Goal: Navigation & Orientation: Find specific page/section

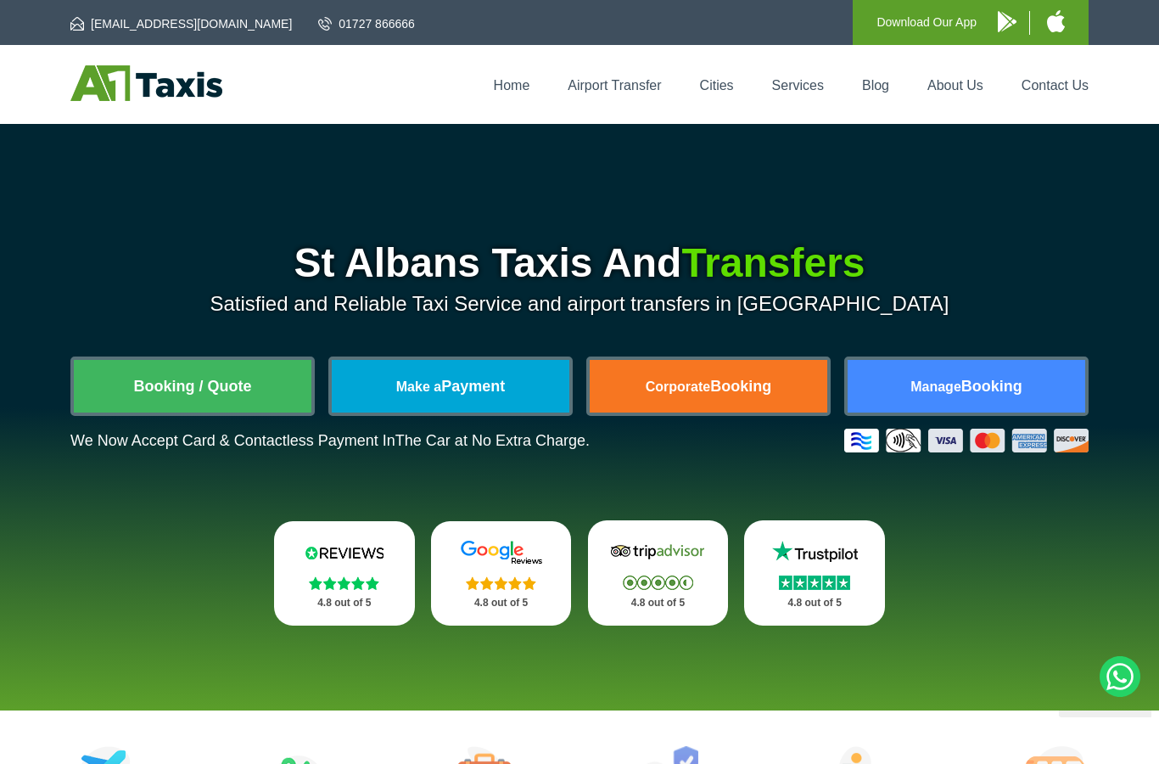
click at [229, 401] on link "Booking / Quote" at bounding box center [193, 386] width 238 height 53
click at [1061, 93] on link "Contact Us" at bounding box center [1055, 85] width 67 height 14
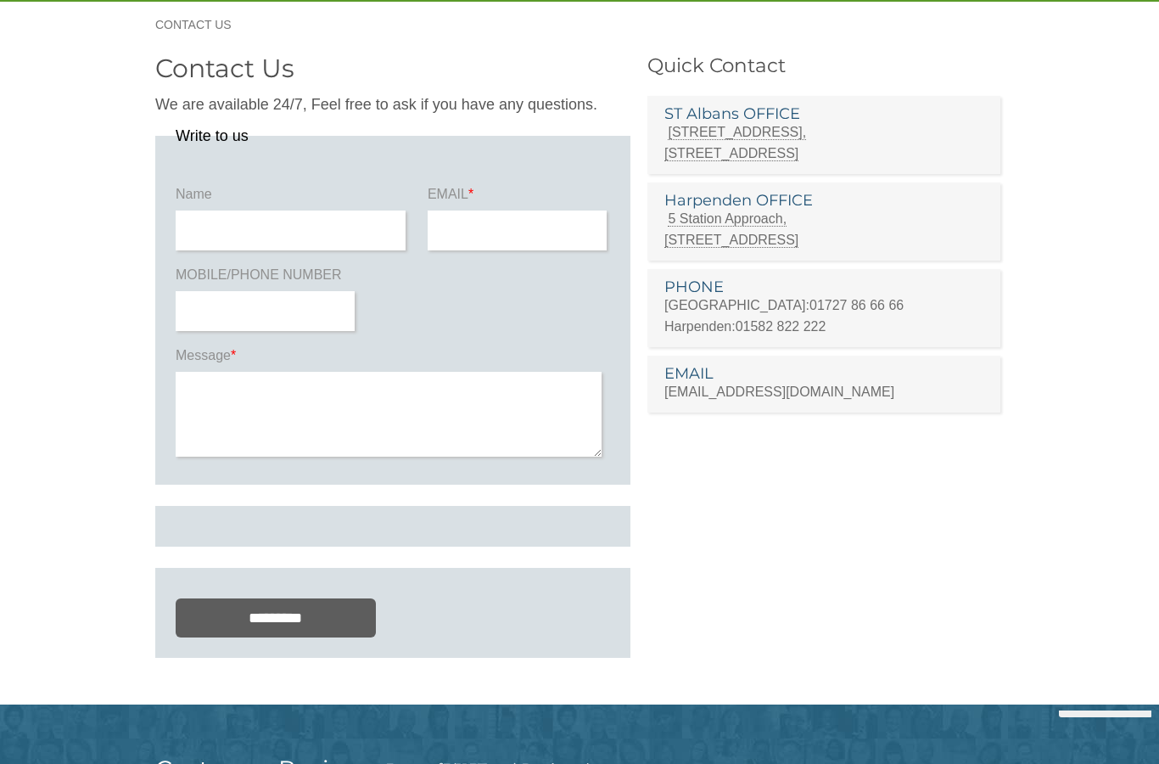
scroll to position [62, 0]
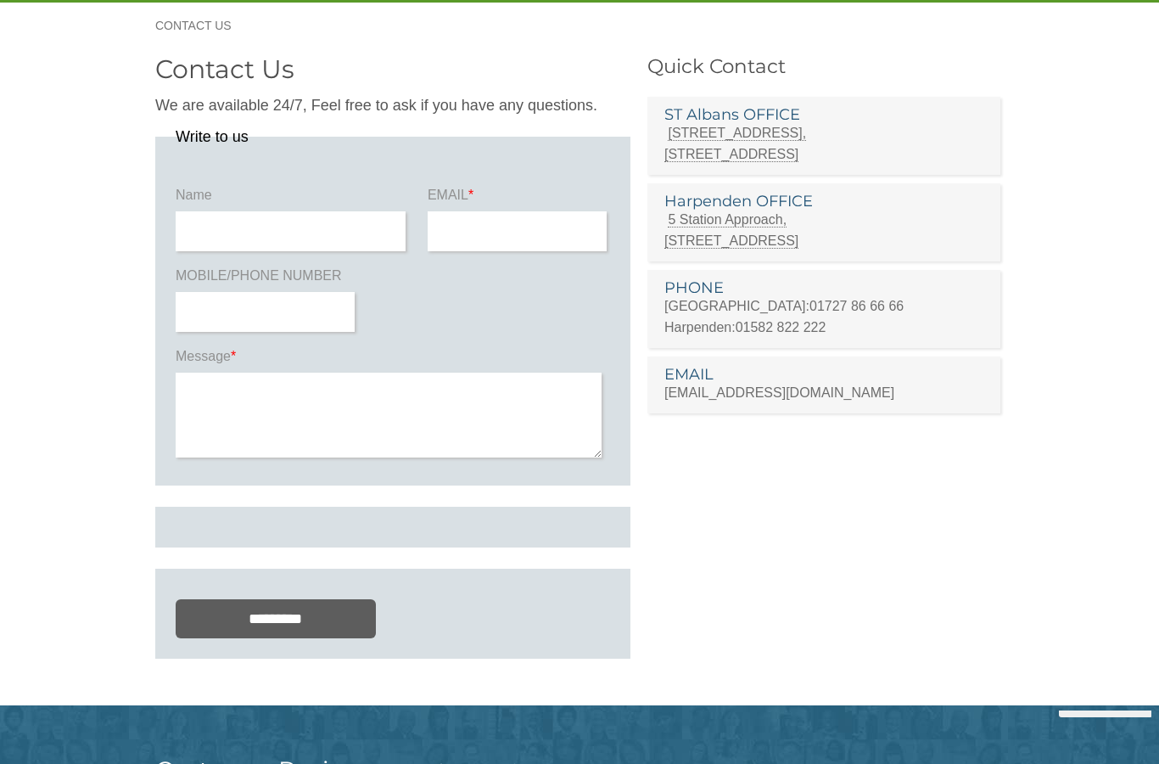
click at [334, 214] on input "text" at bounding box center [291, 231] width 230 height 40
click at [112, 217] on section "Contact Us We are available 24/7, Feel free to ask if you have any questions. W…" at bounding box center [579, 376] width 1159 height 657
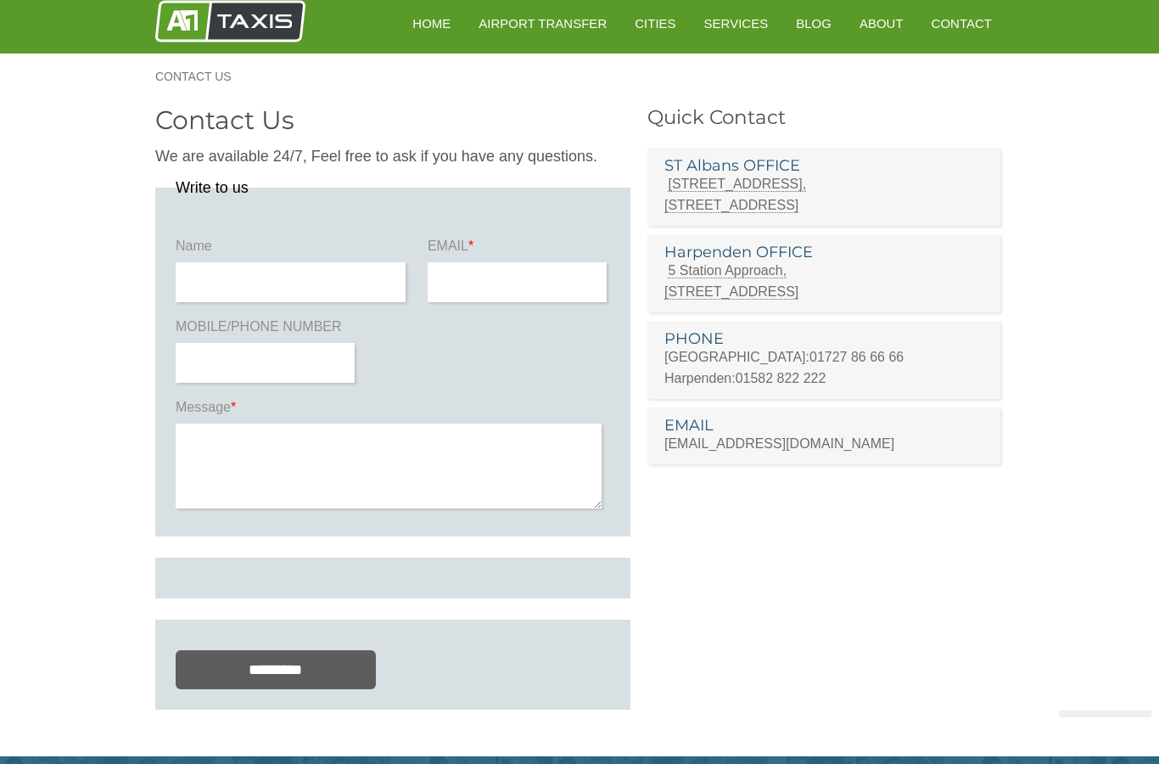
scroll to position [0, 0]
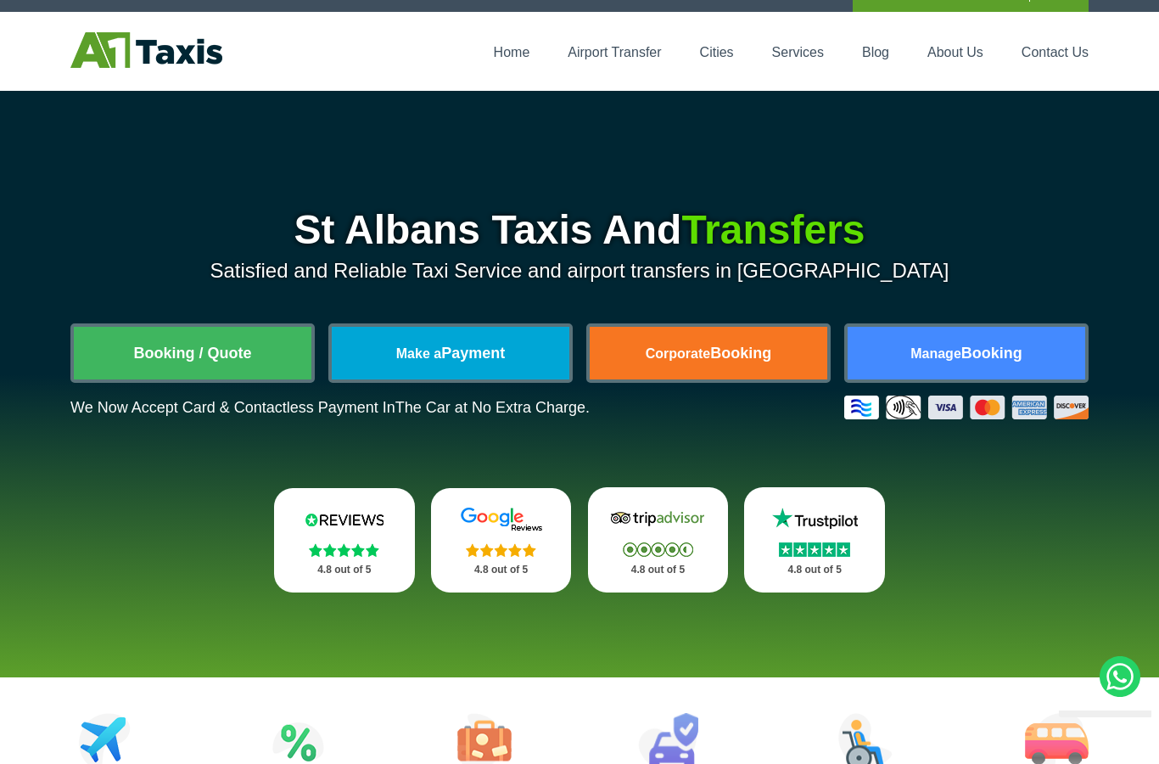
scroll to position [32, 0]
click at [817, 38] on div "Home Airport Transfer Cities Services Blog About Us Contact Us" at bounding box center [579, 52] width 1019 height 38
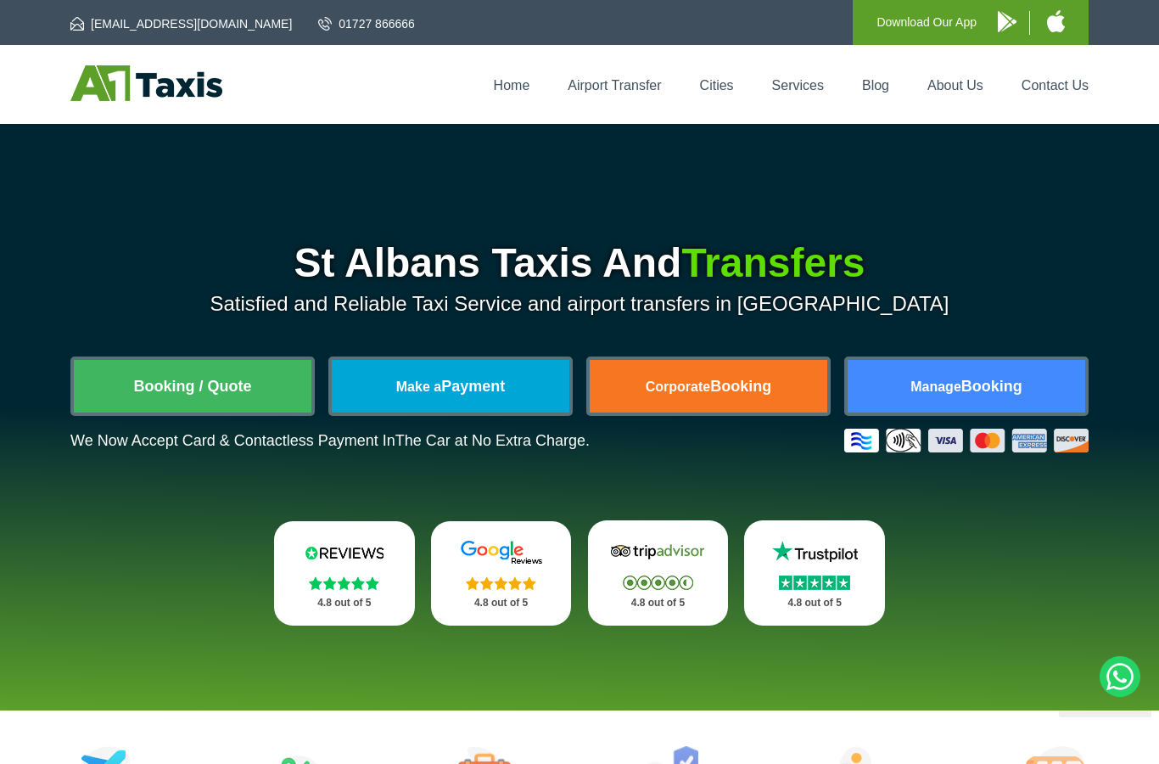
scroll to position [68, 0]
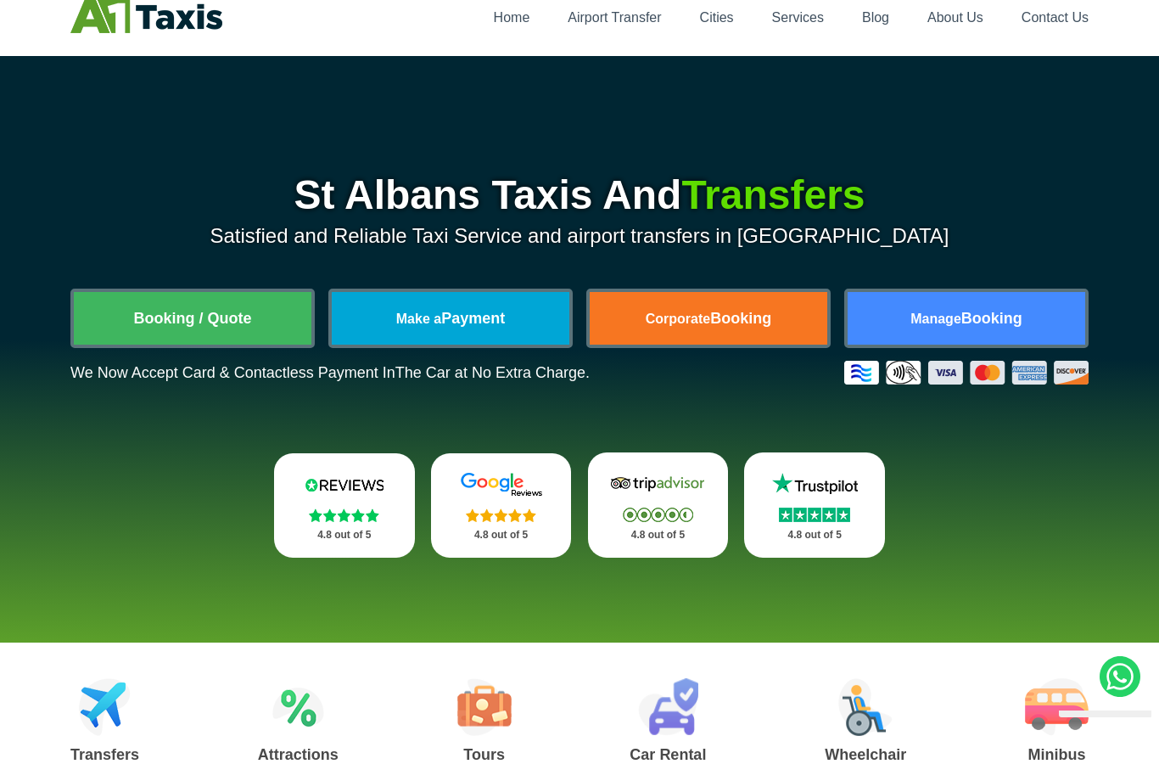
click at [808, 20] on link "Services" at bounding box center [798, 17] width 52 height 14
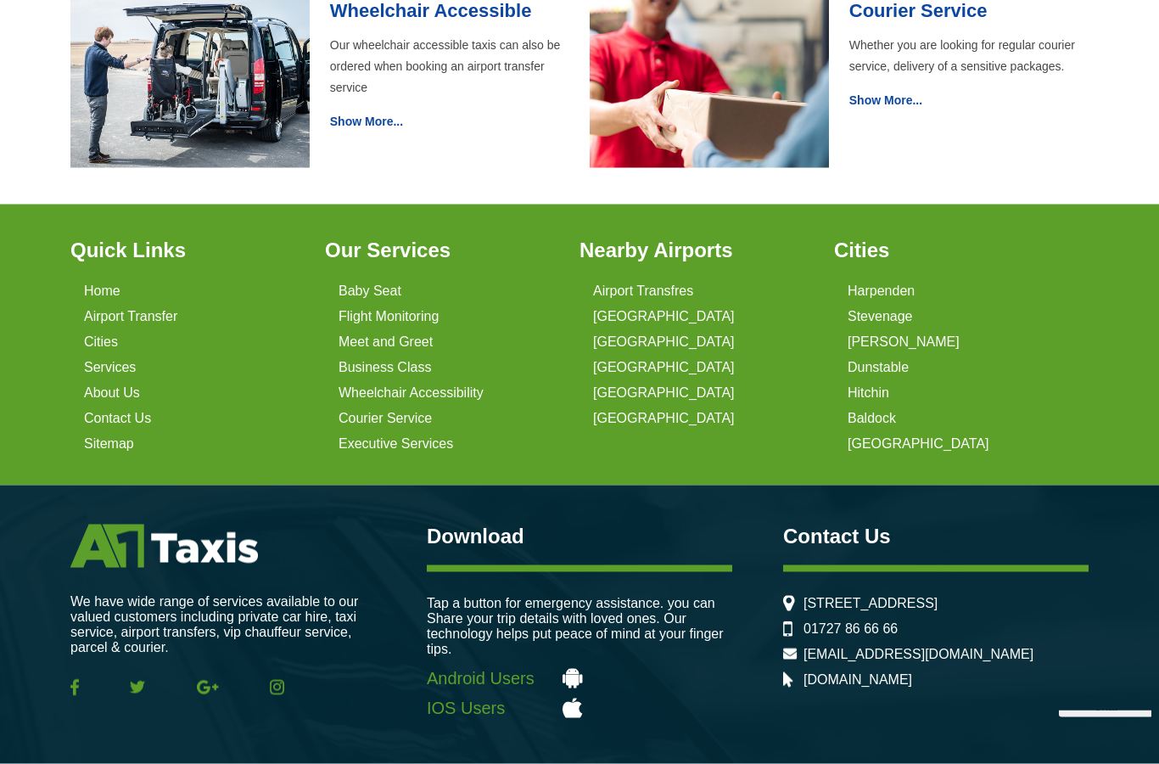
scroll to position [1064, 0]
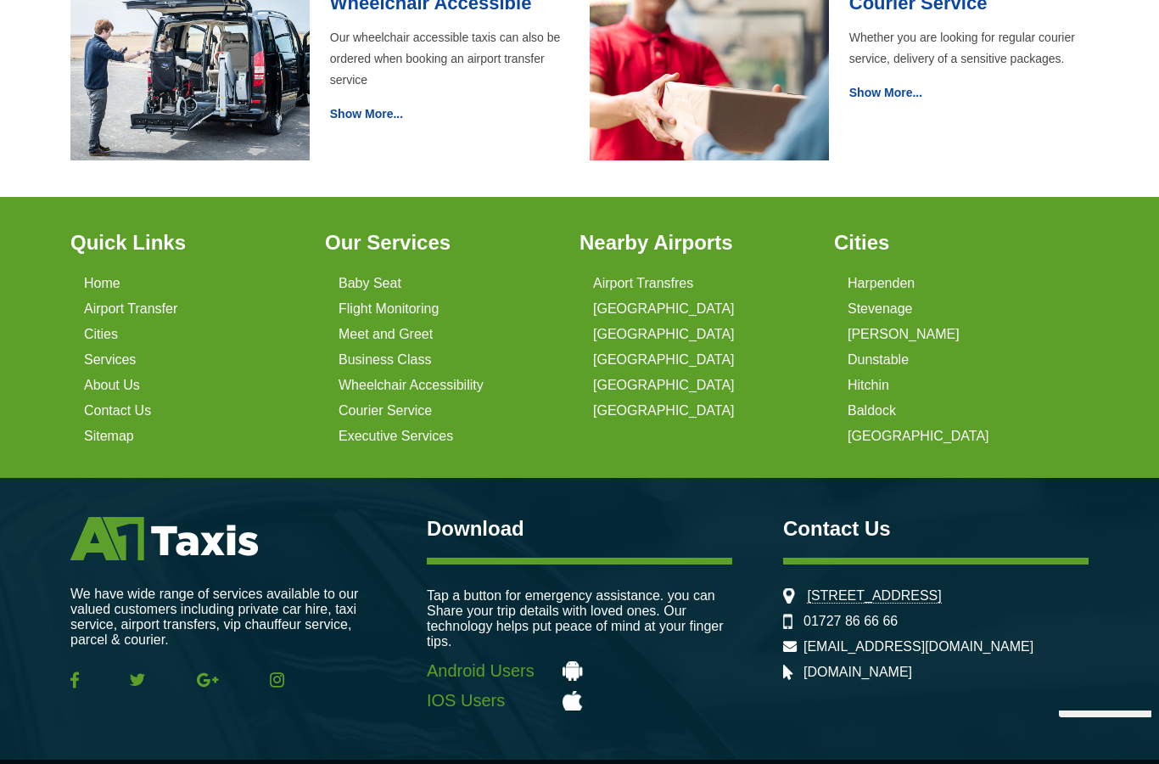
click at [400, 342] on link "Meet and Greet" at bounding box center [386, 334] width 94 height 15
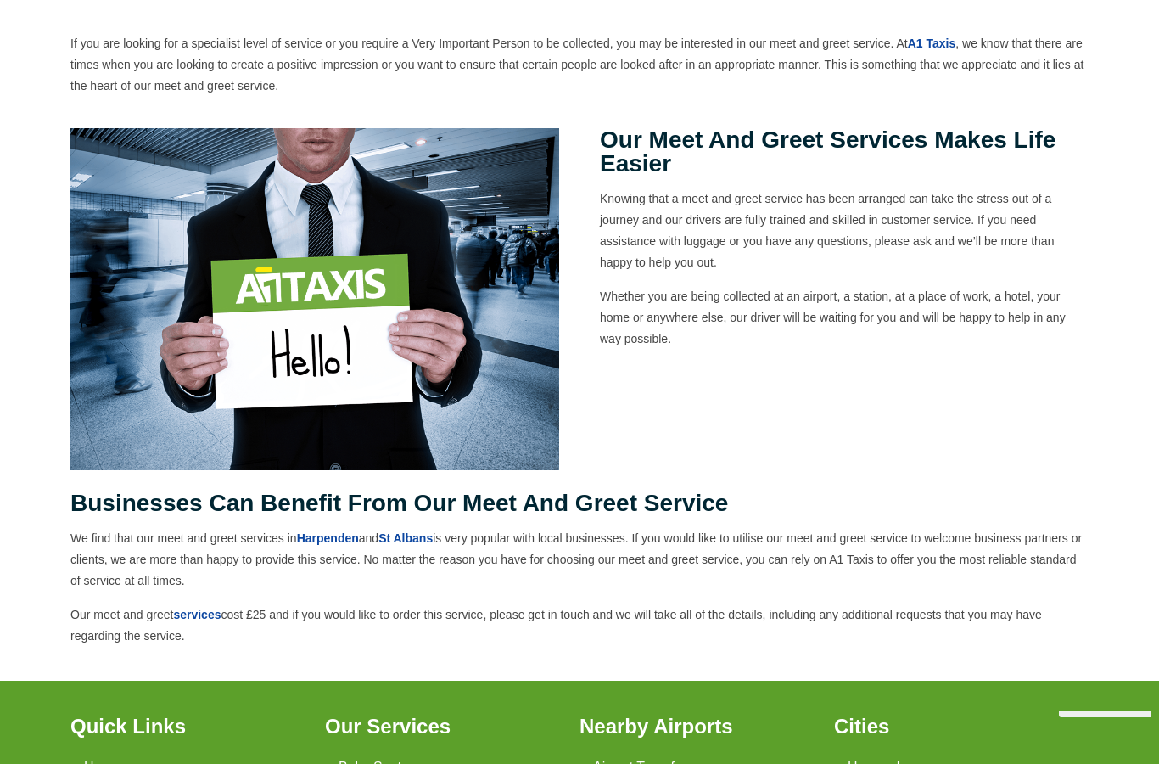
scroll to position [431, 0]
